Goal: Task Accomplishment & Management: Manage account settings

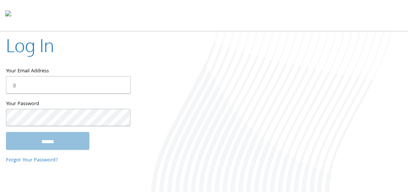
type input "**********"
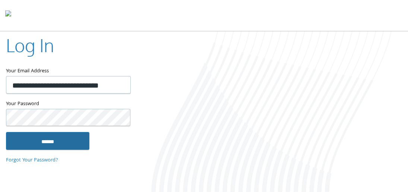
click at [83, 142] on input "******" at bounding box center [48, 141] width 84 height 18
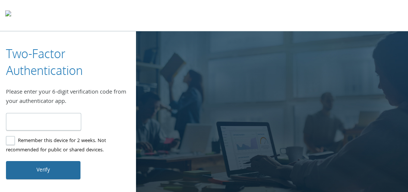
type input "******"
click at [63, 169] on button "Verify" at bounding box center [43, 170] width 75 height 18
